Goal: Use online tool/utility: Utilize a website feature to perform a specific function

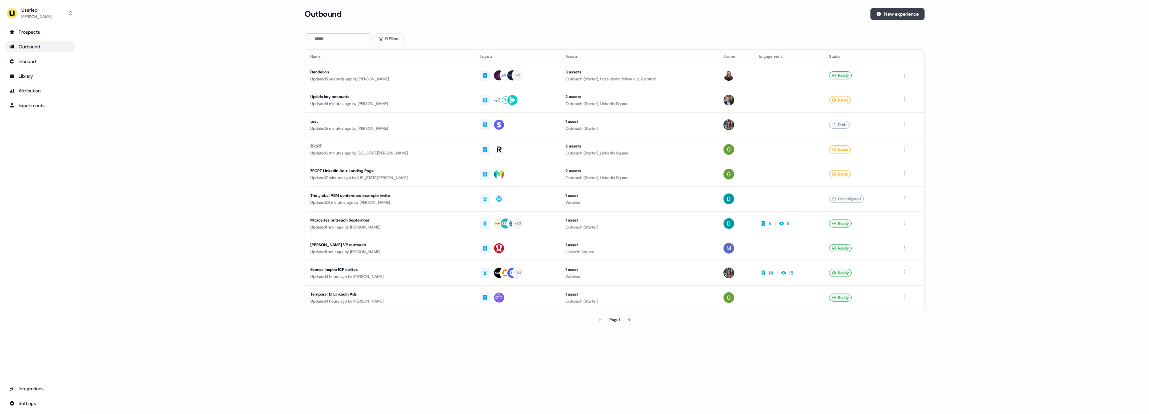
click at [897, 16] on button "New experience" at bounding box center [897, 14] width 54 height 12
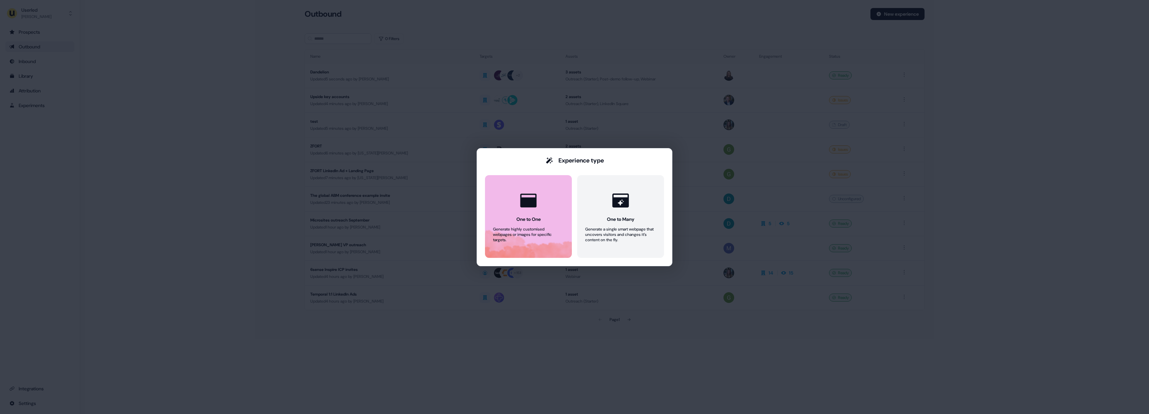
click at [541, 214] on button "One to One Generate highly customised webpages or images for specific targets." at bounding box center [528, 216] width 87 height 83
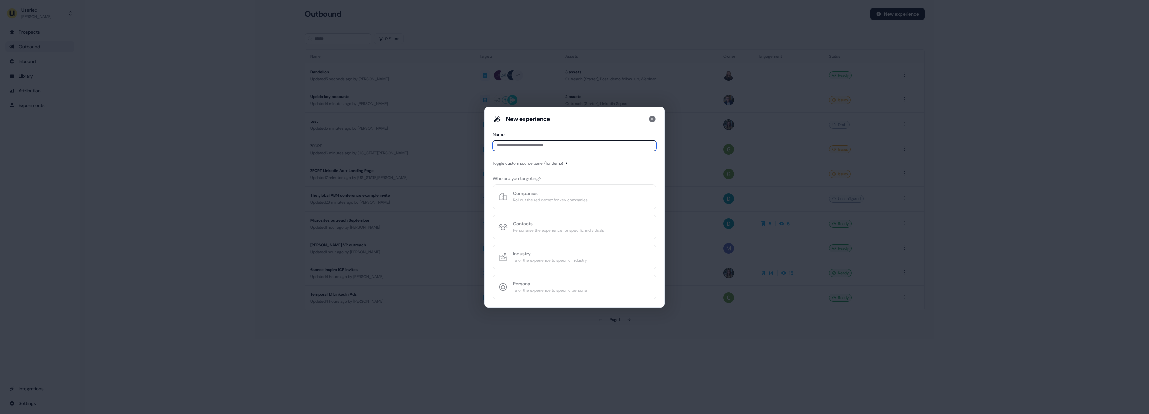
click at [534, 147] on input at bounding box center [574, 146] width 164 height 11
type input "**********"
click at [581, 194] on div "Companies" at bounding box center [550, 193] width 74 height 7
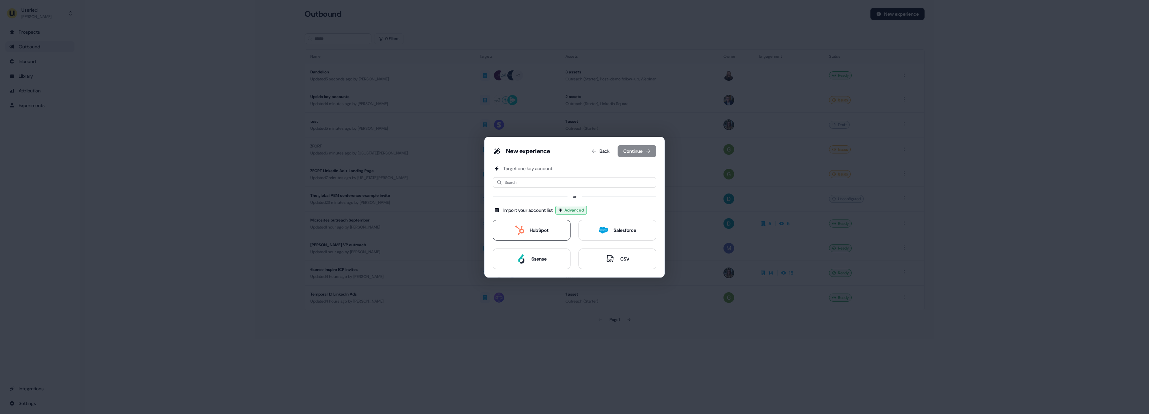
click at [542, 230] on div "HubSpot" at bounding box center [539, 230] width 19 height 7
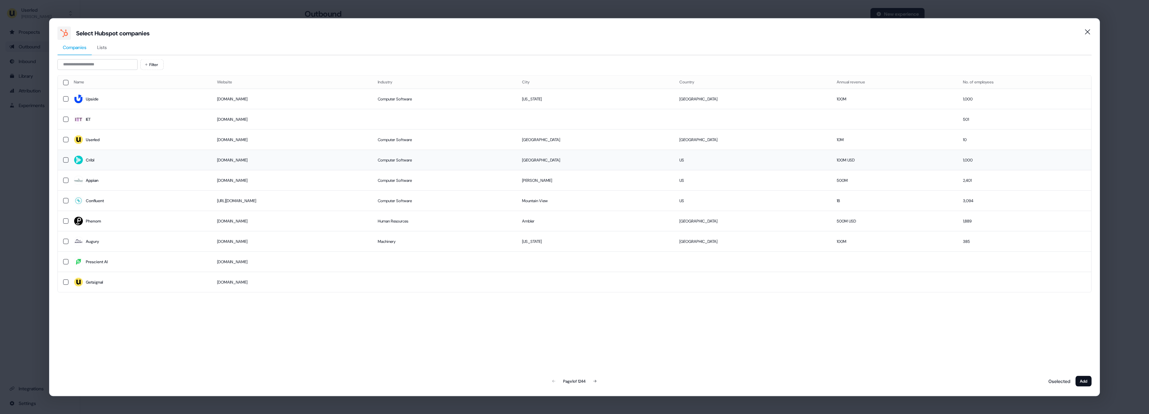
click at [137, 159] on span "Cribl" at bounding box center [140, 160] width 133 height 9
click at [1079, 380] on button "Add" at bounding box center [1083, 381] width 16 height 11
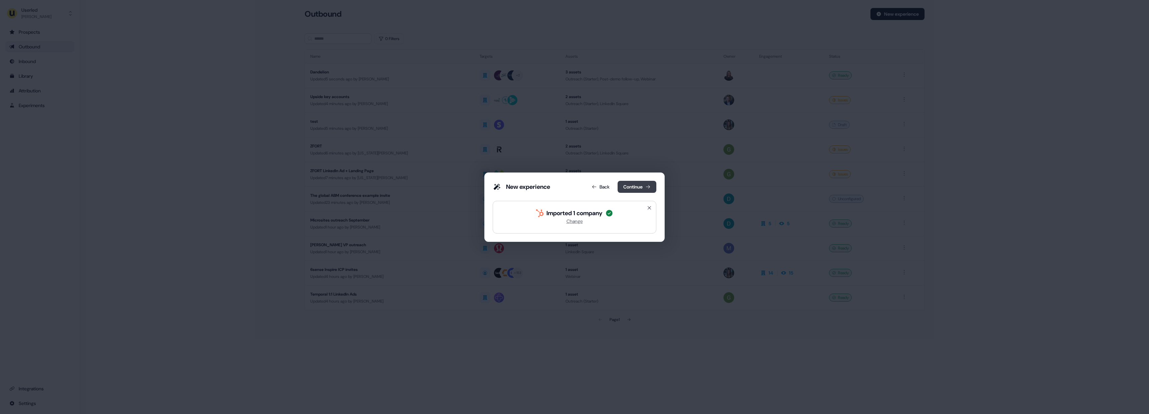
click at [629, 186] on button "Continue" at bounding box center [636, 187] width 39 height 12
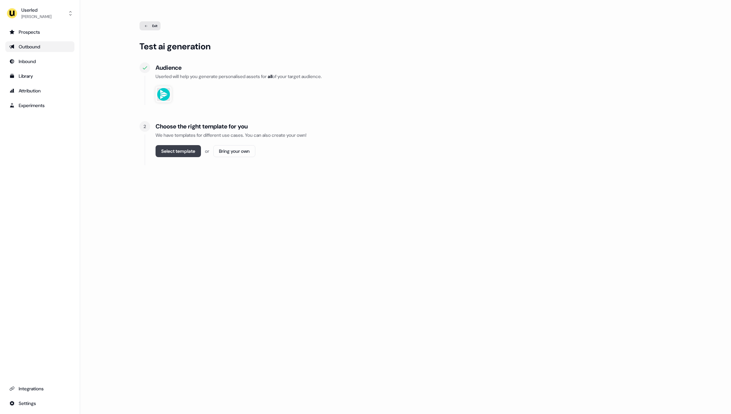
click at [183, 155] on button "Select template" at bounding box center [178, 151] width 45 height 12
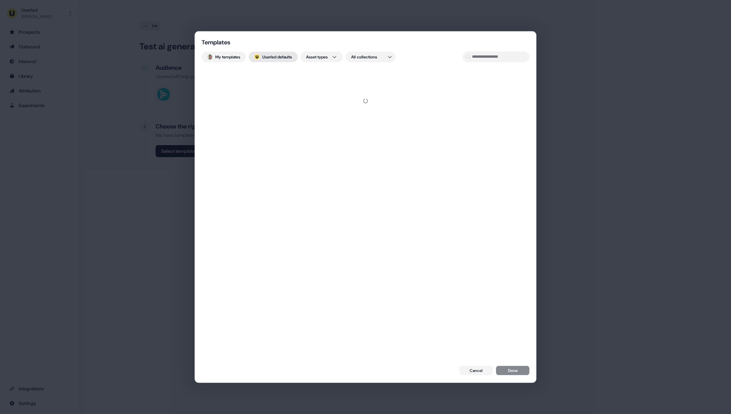
click at [283, 52] on button "; Userled defaults" at bounding box center [273, 56] width 49 height 11
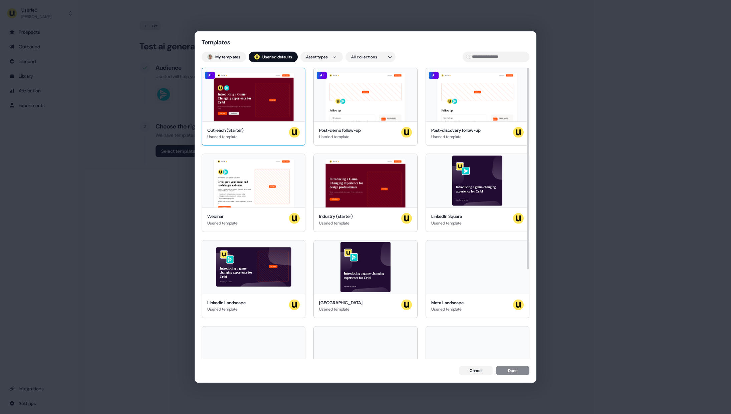
click at [256, 100] on div "Hey Cribl 👋 Learn more Book a demo Introducing a Game-Changing experience for C…" at bounding box center [253, 94] width 103 height 53
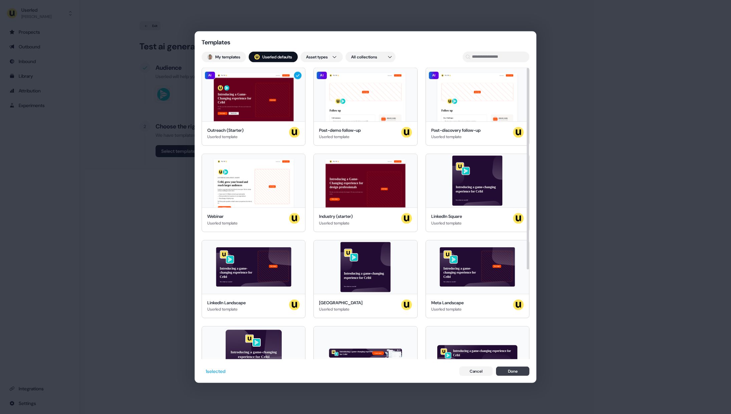
click at [506, 372] on button "Done" at bounding box center [512, 371] width 33 height 9
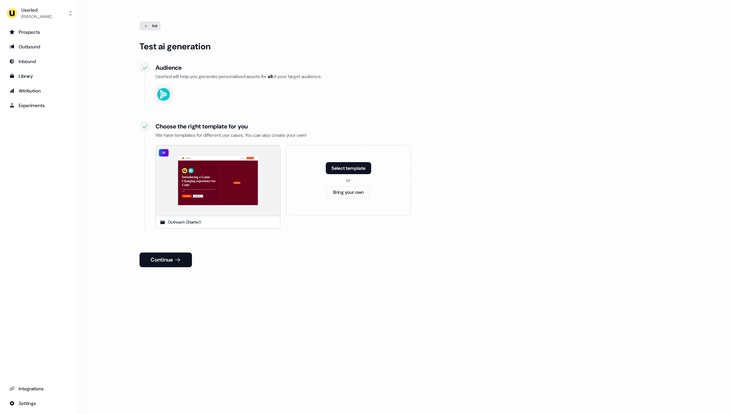
click at [290, 265] on div "Continue" at bounding box center [406, 260] width 533 height 15
click at [168, 258] on button "Continue" at bounding box center [166, 260] width 52 height 15
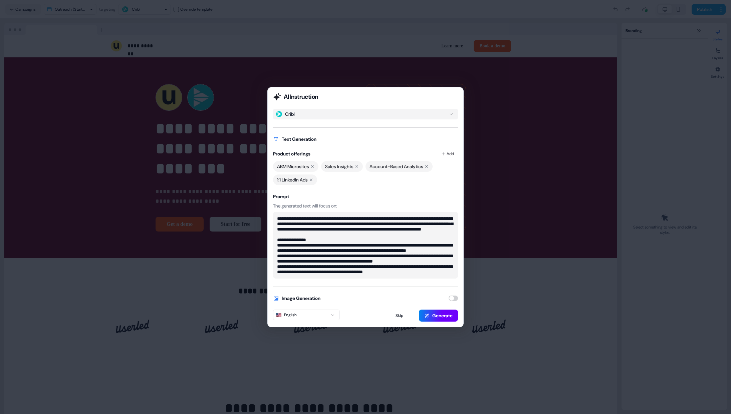
click at [441, 315] on button "Generate" at bounding box center [438, 316] width 39 height 12
